Goal: Communication & Community: Share content

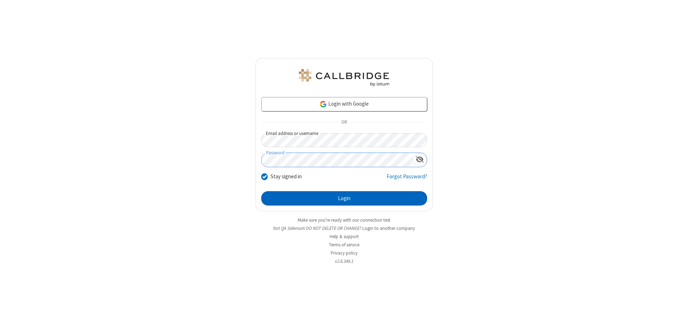
click at [344, 198] on button "Login" at bounding box center [344, 198] width 166 height 14
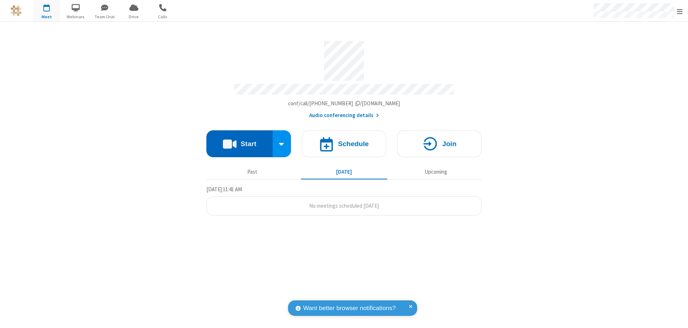
click at [239, 140] on button "Start" at bounding box center [239, 143] width 66 height 27
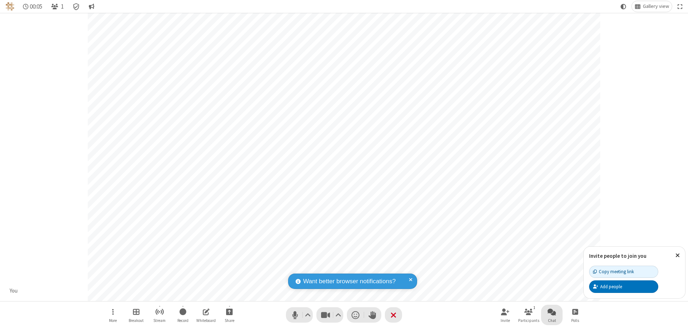
click at [552, 312] on span "Open chat" at bounding box center [551, 311] width 9 height 9
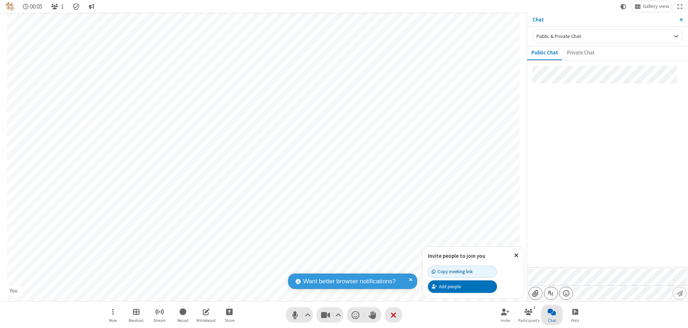
type input "C:\fakepath\doc_test.docx"
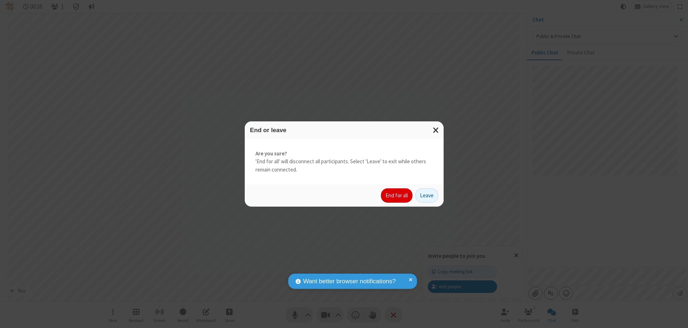
click at [397, 196] on button "End for all" at bounding box center [397, 195] width 32 height 14
